Goal: Transaction & Acquisition: Subscribe to service/newsletter

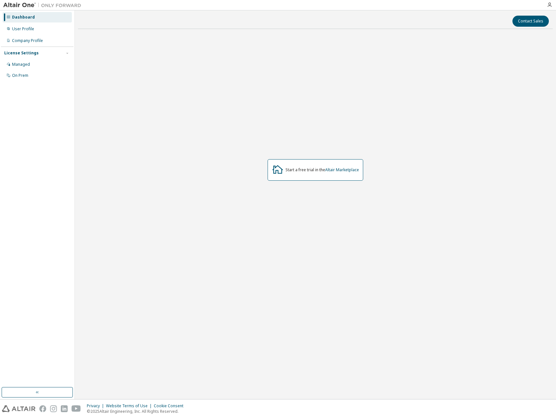
click at [308, 170] on div "Start a free trial in the Altair Marketplace" at bounding box center [323, 169] width 74 height 5
click at [277, 168] on icon at bounding box center [278, 169] width 12 height 12
click at [158, 139] on div "Start a free trial in the Altair Marketplace" at bounding box center [315, 170] width 475 height 272
